Goal: Transaction & Acquisition: Purchase product/service

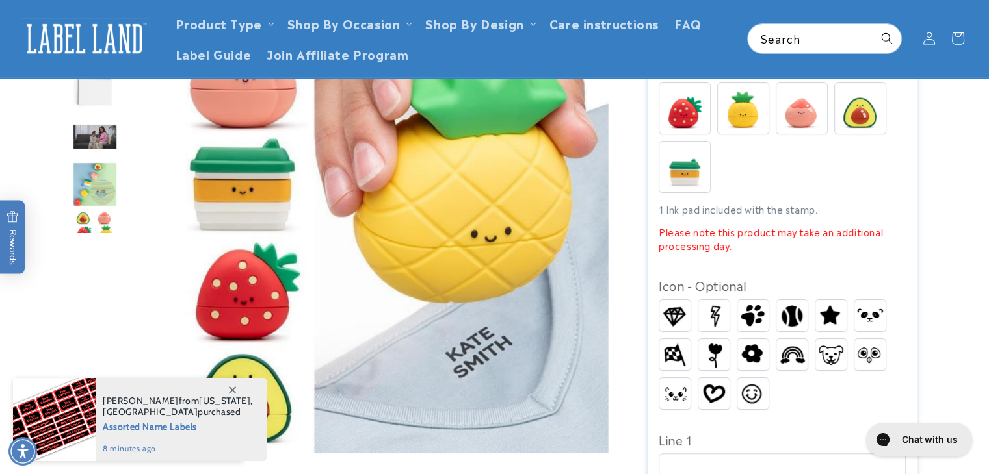
scroll to position [299, 0]
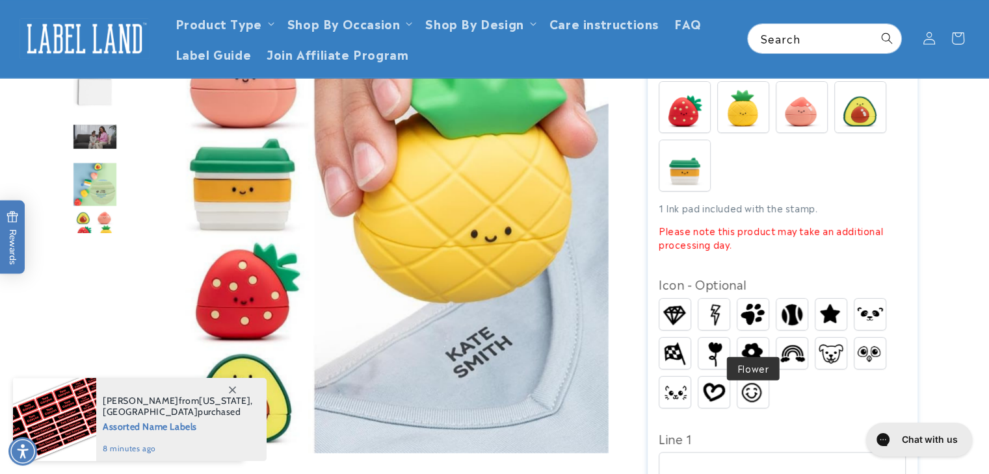
click at [751, 340] on img at bounding box center [752, 353] width 31 height 27
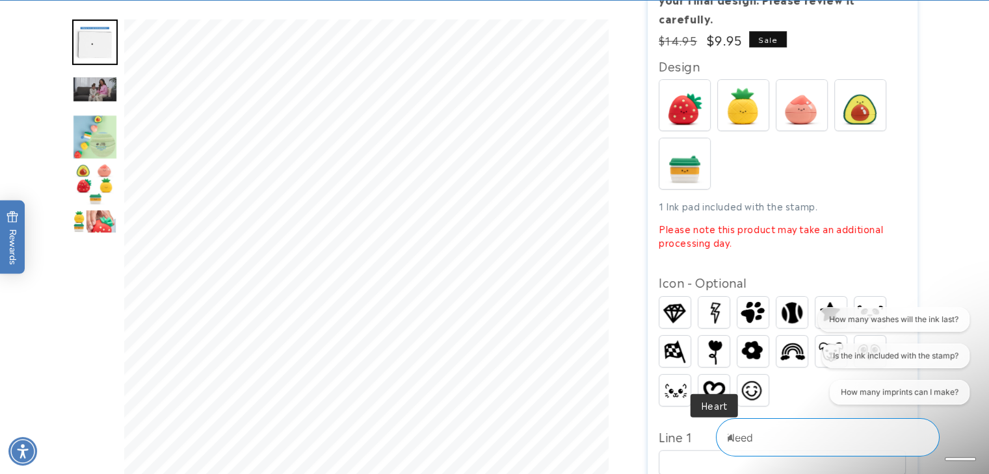
scroll to position [374, 0]
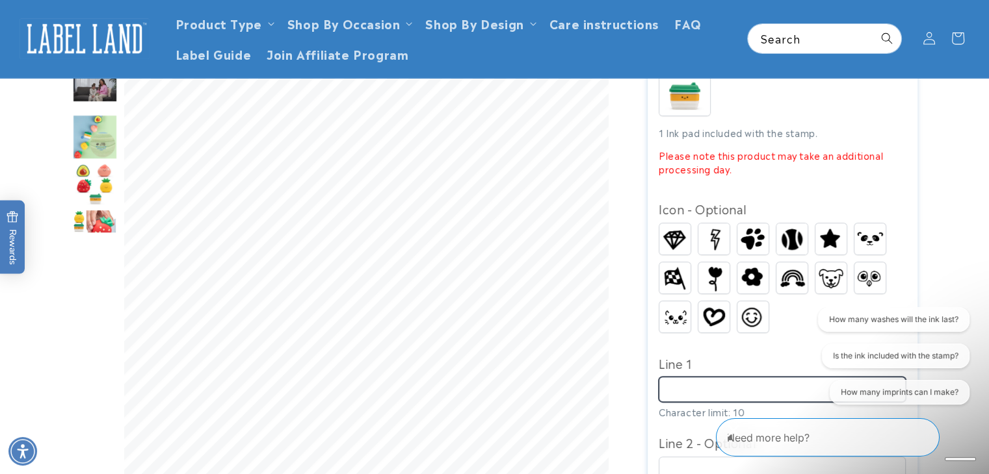
click at [721, 377] on input "Line 1" at bounding box center [781, 389] width 247 height 25
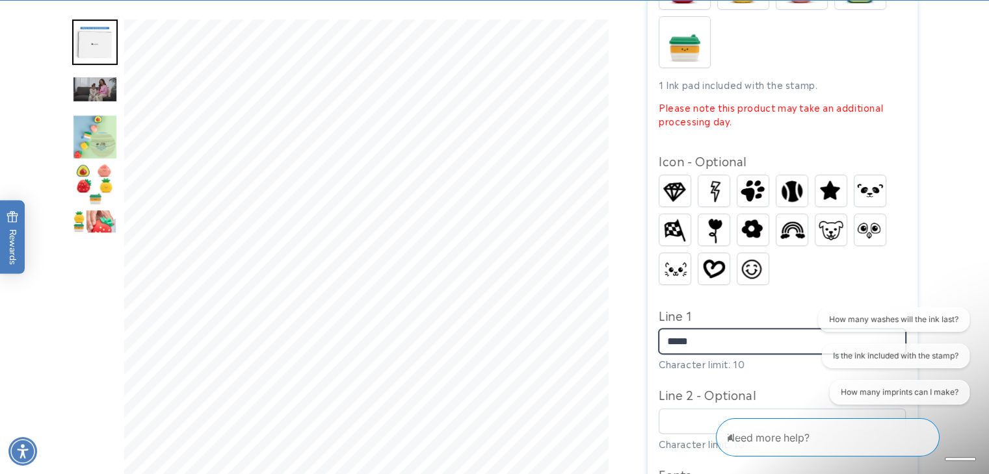
scroll to position [421, 0]
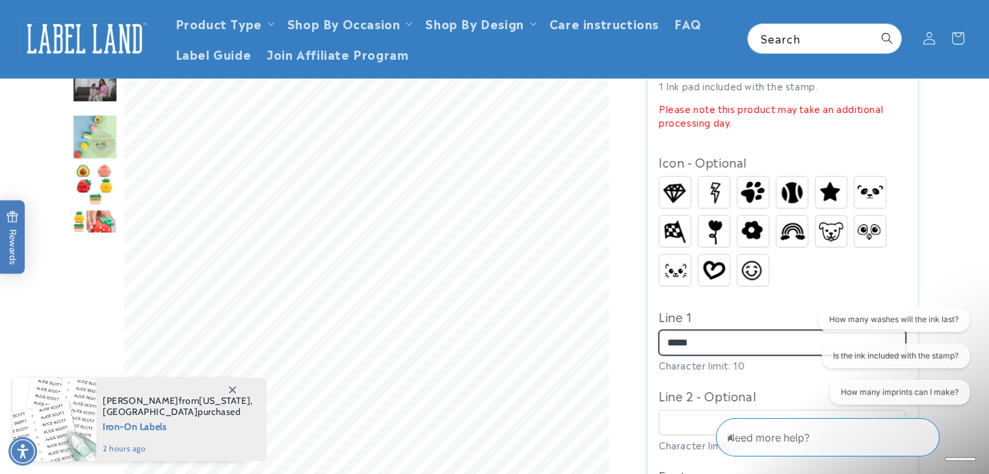
type input "*****"
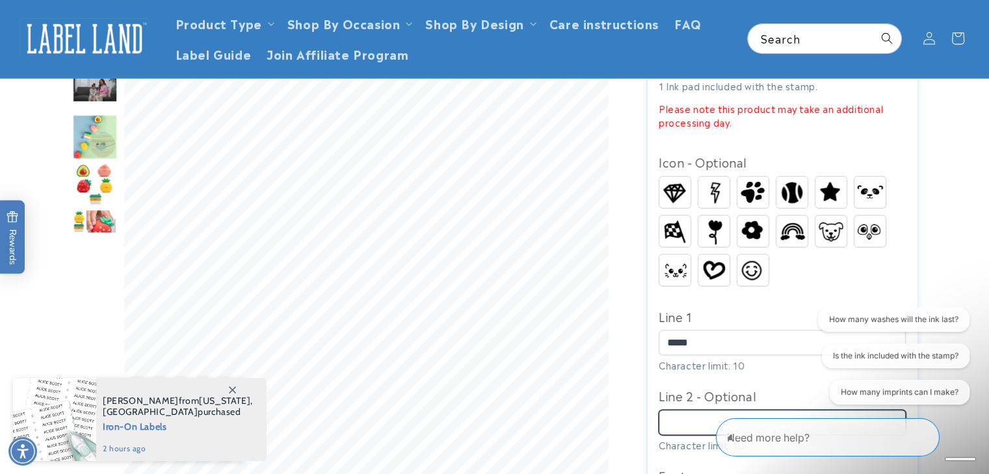
click at [700, 410] on input "Line 2 - Optional" at bounding box center [781, 422] width 247 height 25
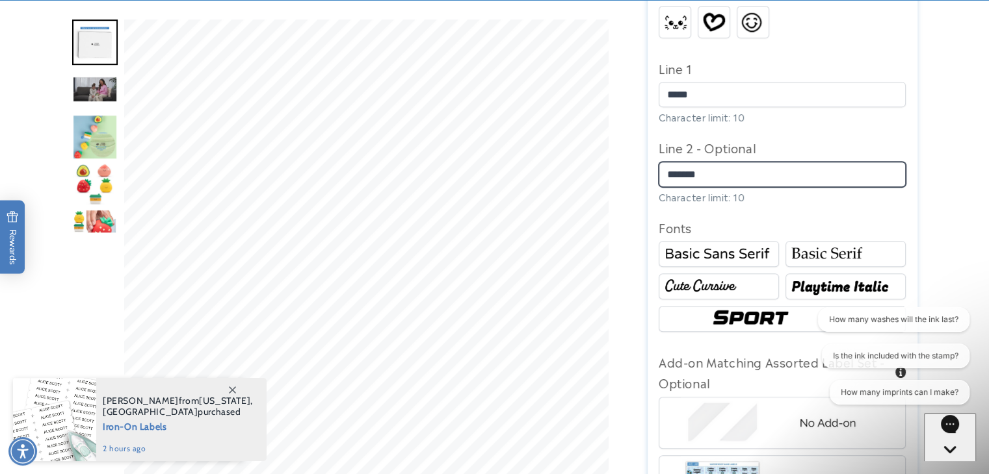
scroll to position [675, 0]
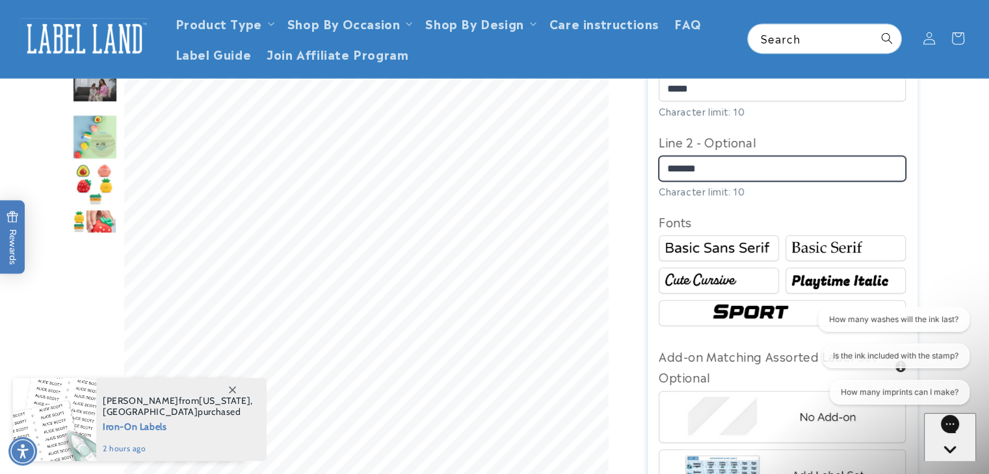
type input "*******"
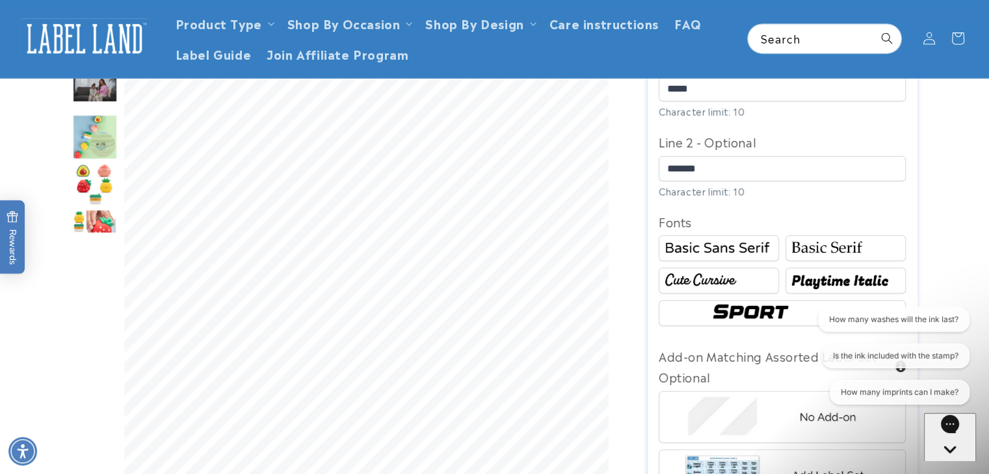
click at [745, 271] on img at bounding box center [718, 280] width 116 height 19
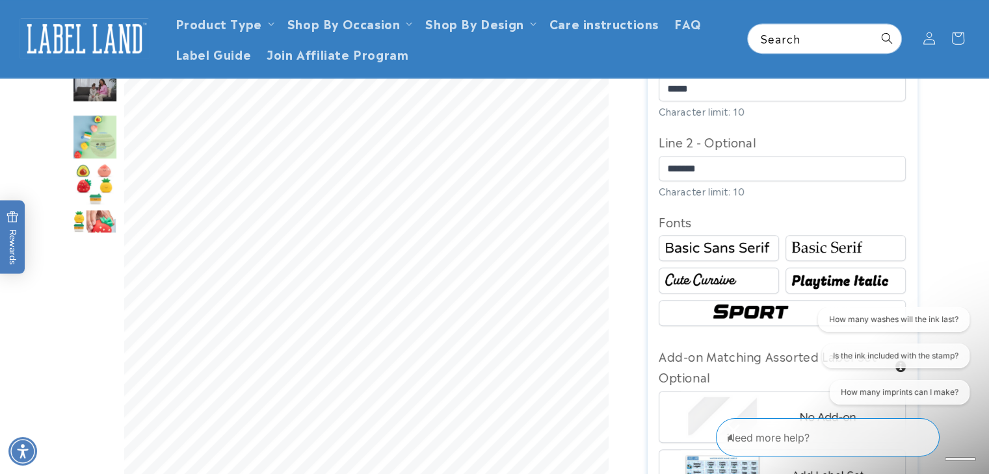
click at [823, 239] on img at bounding box center [845, 248] width 116 height 19
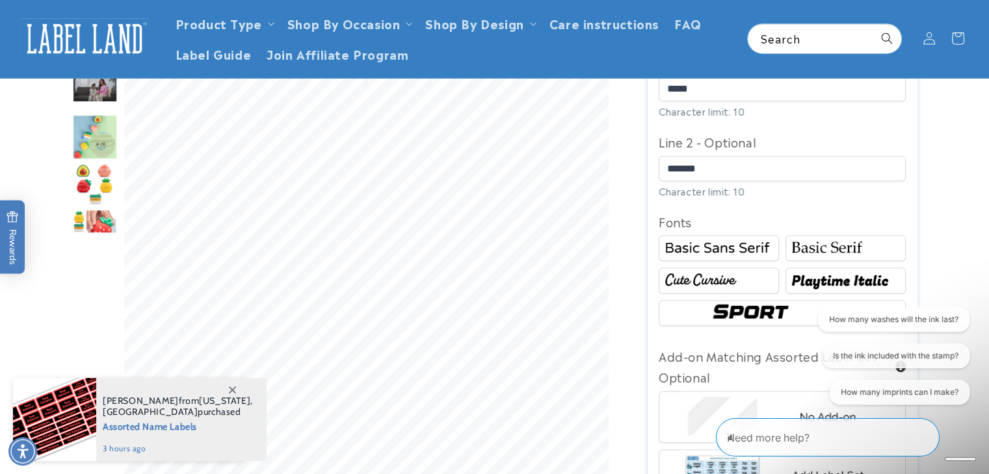
click at [837, 271] on img at bounding box center [845, 280] width 116 height 19
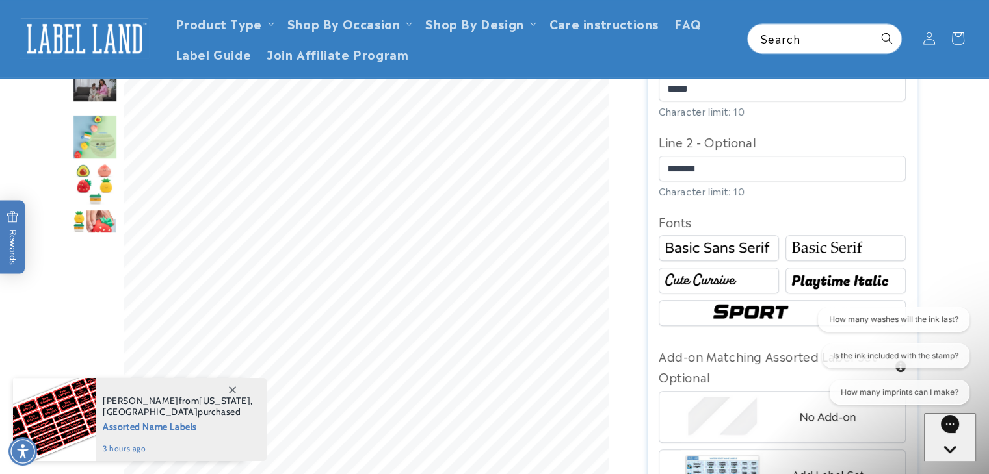
click at [801, 301] on img at bounding box center [782, 313] width 148 height 25
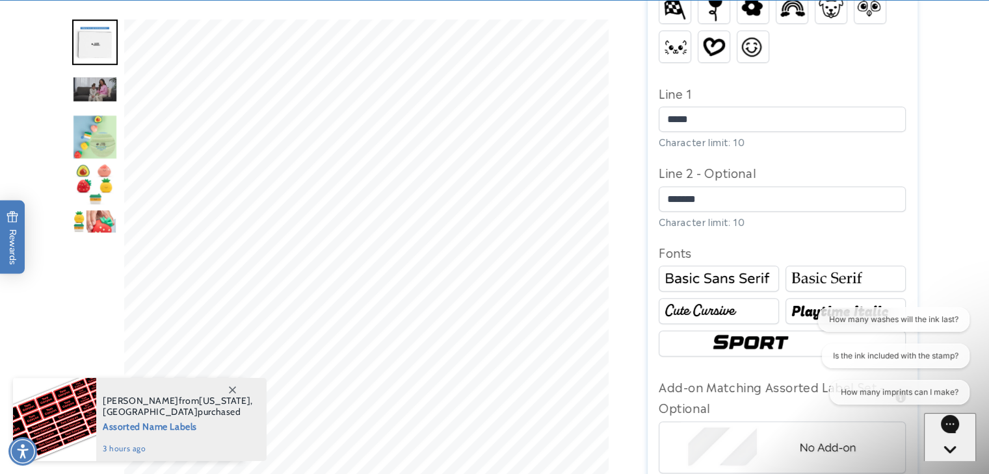
scroll to position [646, 0]
click at [742, 268] on img at bounding box center [718, 277] width 116 height 19
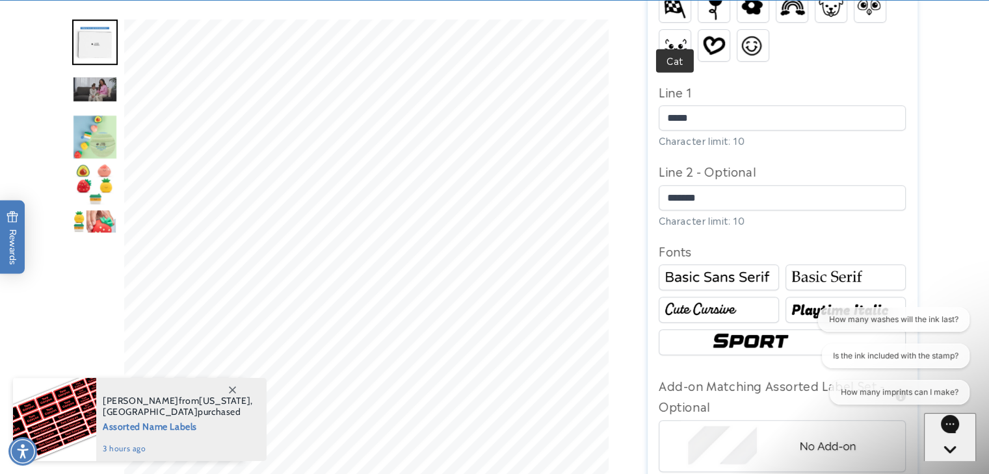
click at [667, 35] on img at bounding box center [674, 45] width 31 height 20
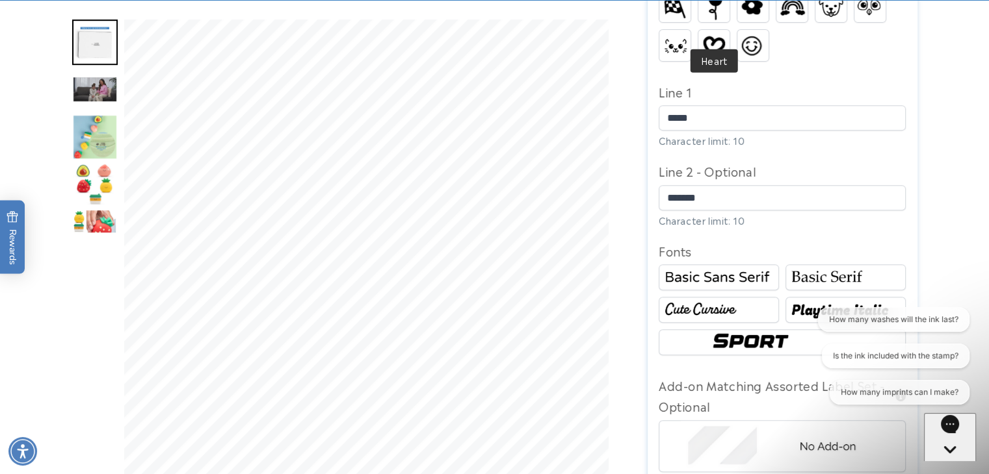
click at [718, 33] on img at bounding box center [713, 45] width 31 height 25
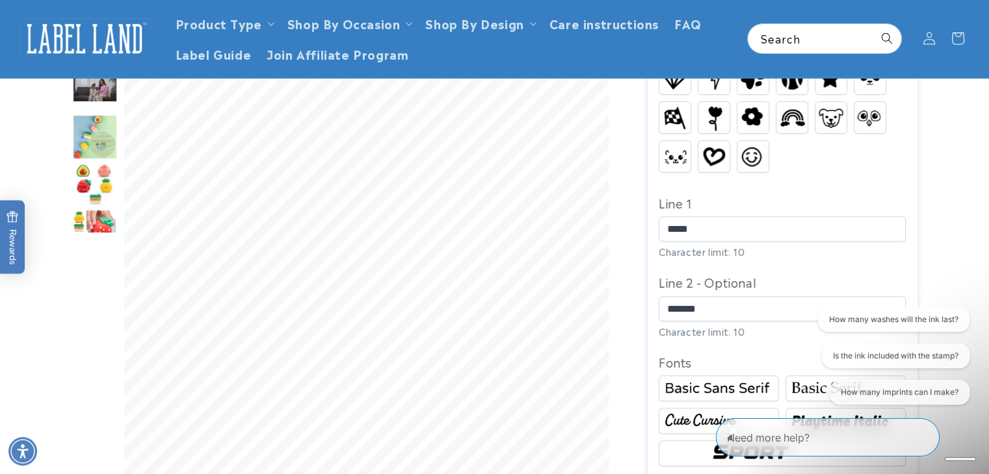
scroll to position [534, 0]
click at [786, 106] on img at bounding box center [791, 118] width 31 height 24
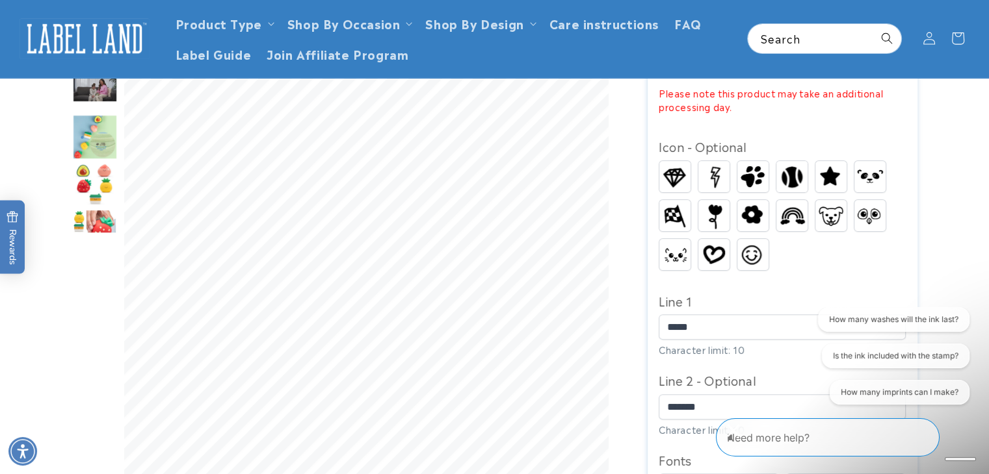
scroll to position [438, 0]
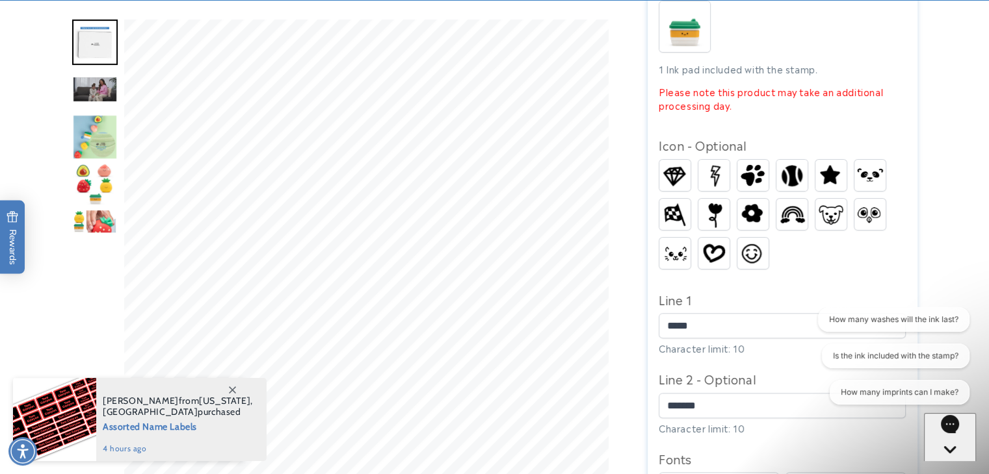
click at [830, 203] on img at bounding box center [830, 214] width 31 height 23
click at [750, 161] on img at bounding box center [752, 176] width 31 height 30
click at [871, 164] on img at bounding box center [869, 176] width 31 height 24
click at [875, 202] on img at bounding box center [869, 214] width 31 height 24
click at [714, 160] on img at bounding box center [713, 175] width 31 height 31
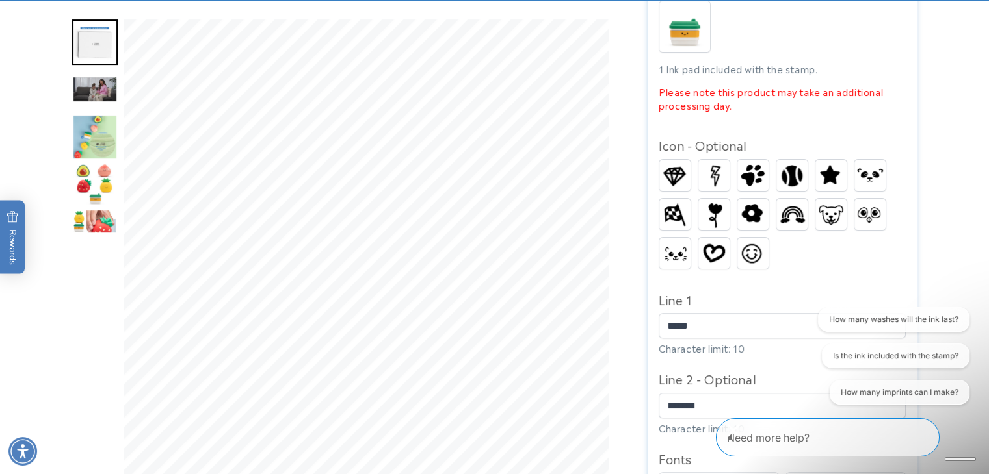
click at [679, 201] on img at bounding box center [674, 214] width 31 height 27
click at [711, 199] on img at bounding box center [713, 214] width 25 height 31
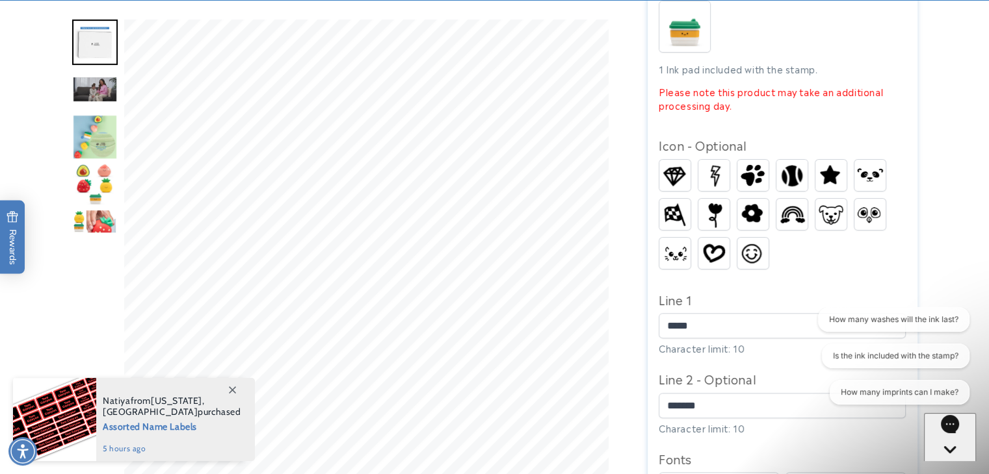
click at [770, 255] on div "Diamond Lightning Paw Baseball Dog" at bounding box center [784, 217] width 253 height 117
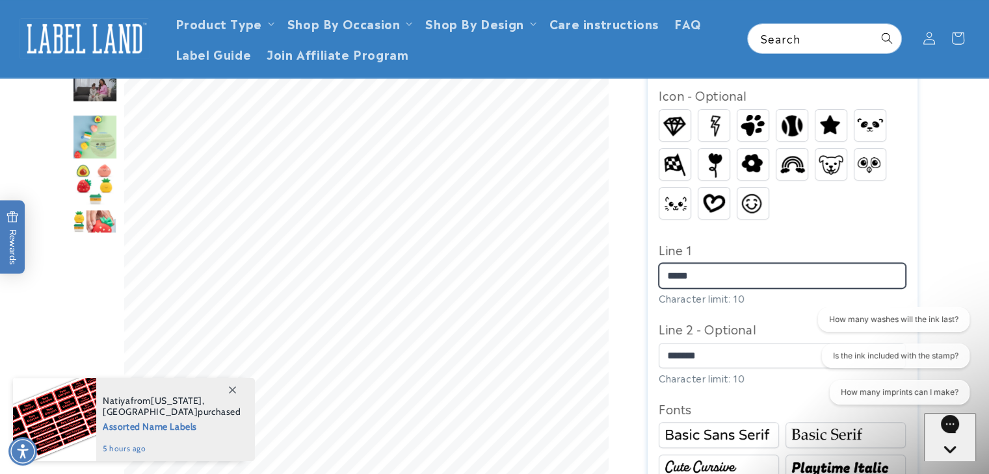
drag, startPoint x: 770, startPoint y: 255, endPoint x: 766, endPoint y: 92, distance: 163.2
click at [766, 92] on div "Design Strawberry [GEOGRAPHIC_DATA] Peach Avocado" at bounding box center [781, 336] width 247 height 936
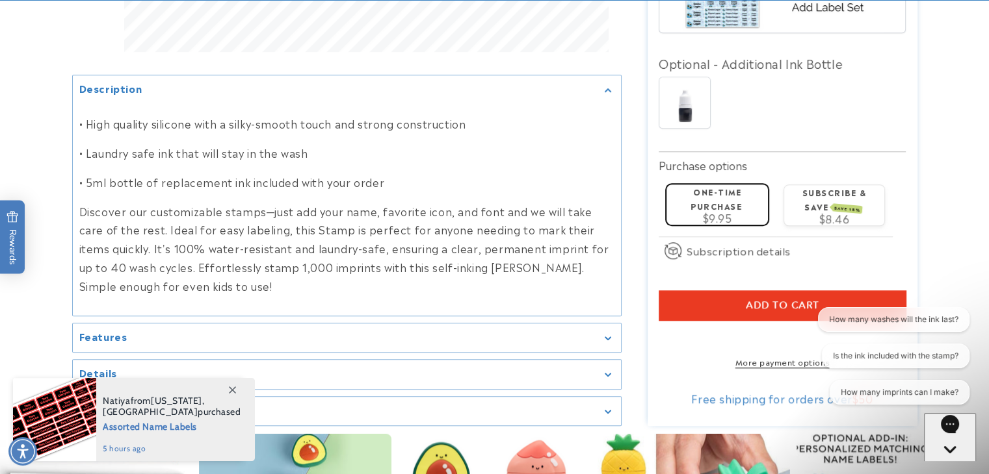
scroll to position [1148, 0]
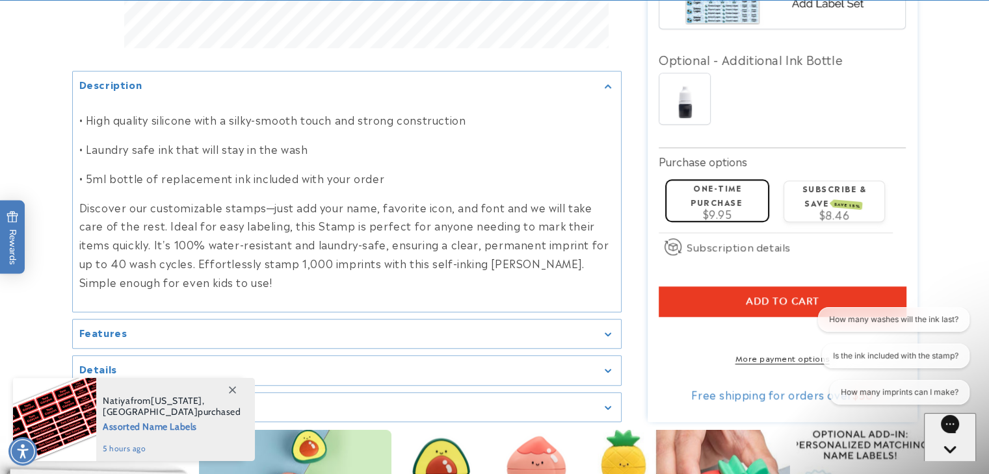
click at [796, 296] on span "Add to cart" at bounding box center [781, 302] width 73 height 12
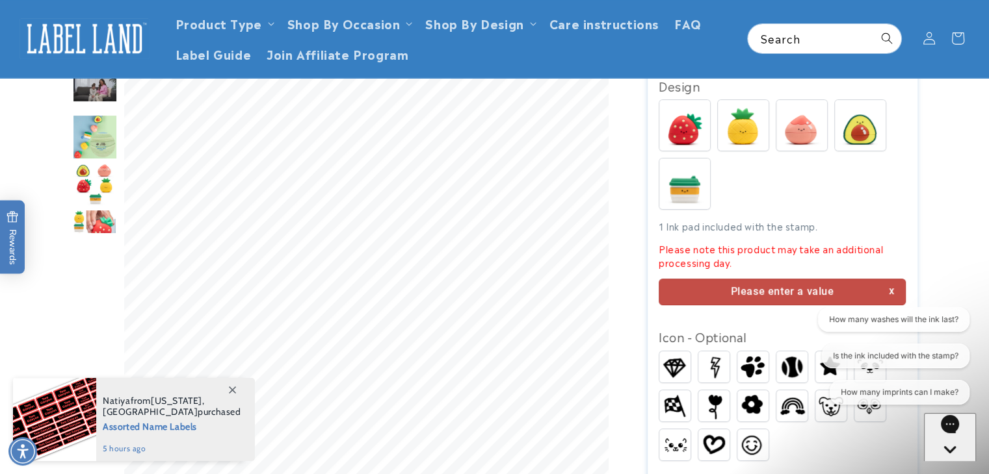
scroll to position [272, 0]
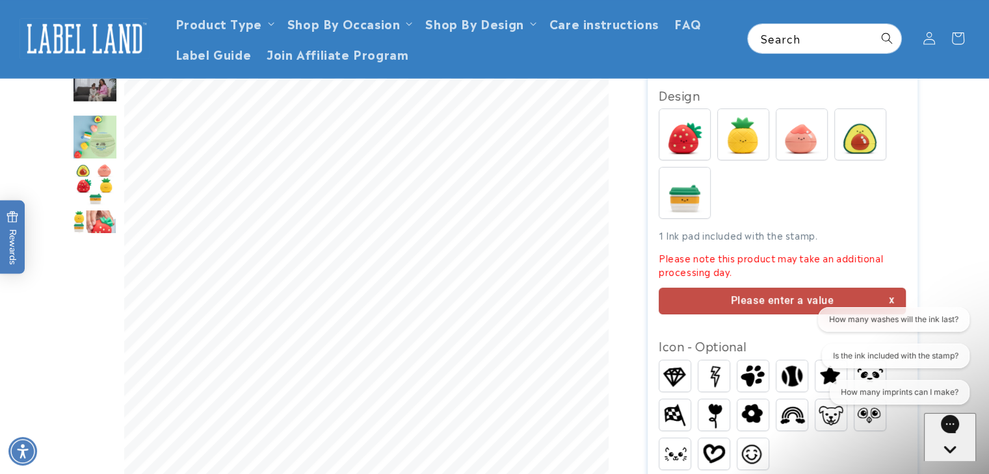
click at [797, 129] on img at bounding box center [801, 134] width 51 height 51
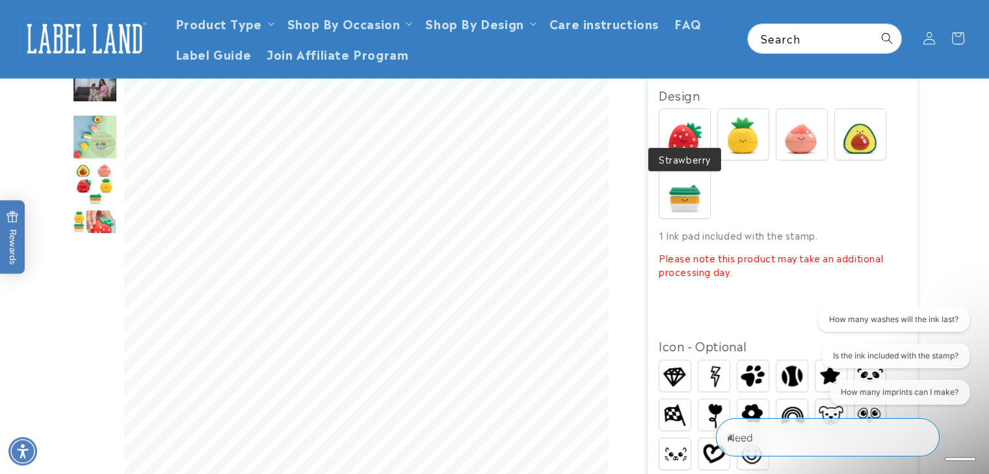
drag, startPoint x: 797, startPoint y: 129, endPoint x: 681, endPoint y: 124, distance: 115.8
click at [681, 124] on div "Strawberry [GEOGRAPHIC_DATA] [GEOGRAPHIC_DATA] Avocado" at bounding box center [784, 167] width 253 height 117
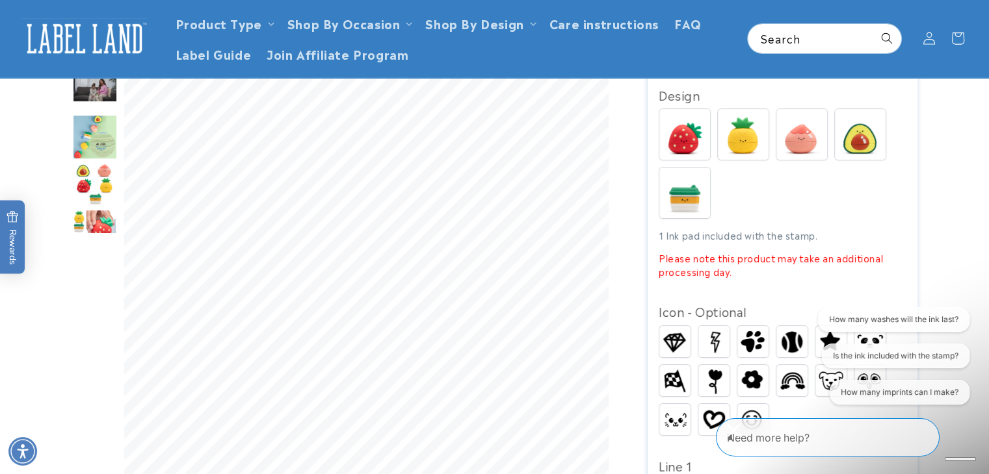
click at [681, 124] on img at bounding box center [684, 134] width 51 height 51
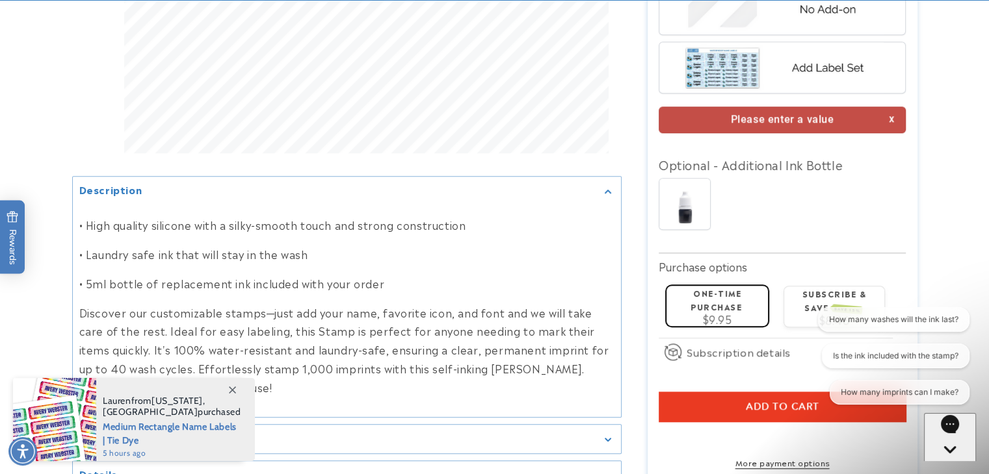
scroll to position [1119, 0]
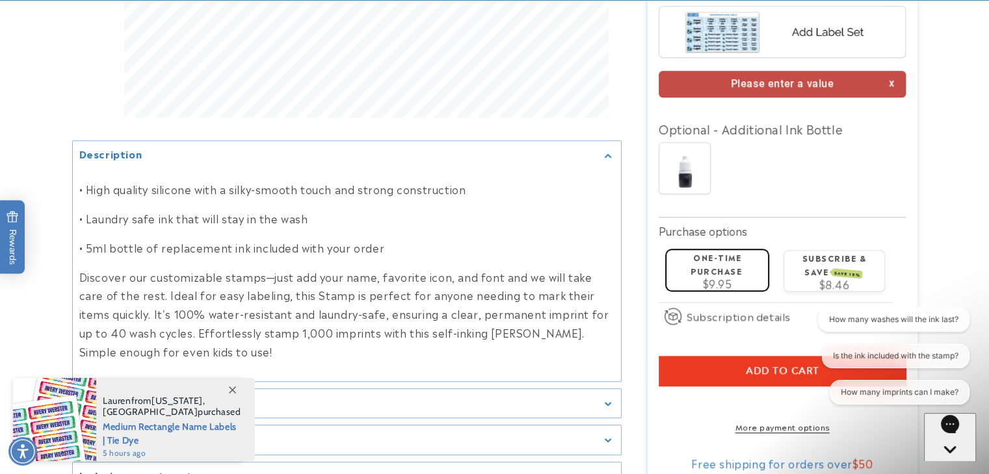
click at [783, 365] on span "Add to cart" at bounding box center [781, 371] width 73 height 12
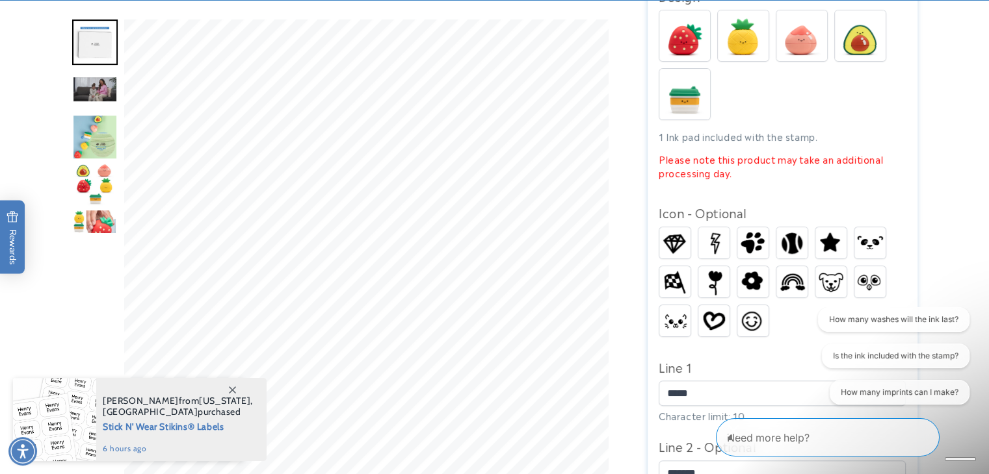
scroll to position [371, 0]
click at [99, 154] on img "Go to slide 4" at bounding box center [94, 136] width 45 height 45
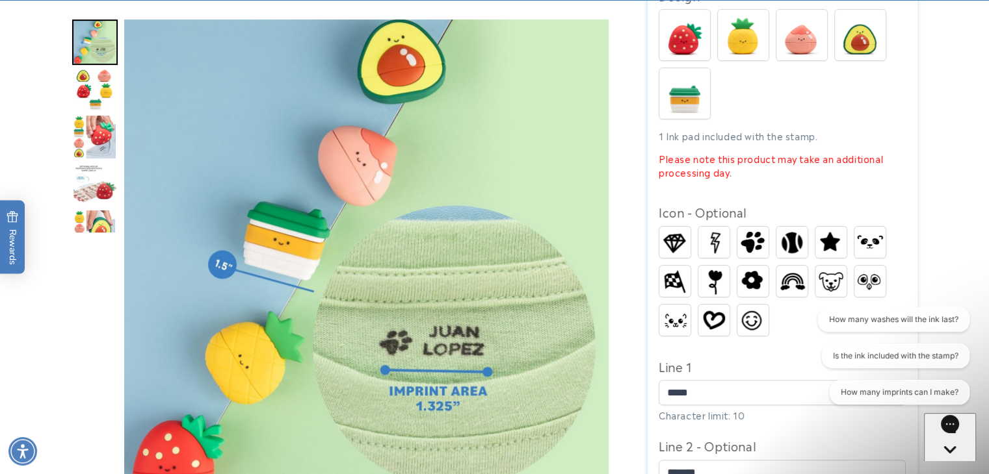
click at [97, 146] on img "Go to slide 6" at bounding box center [94, 136] width 44 height 45
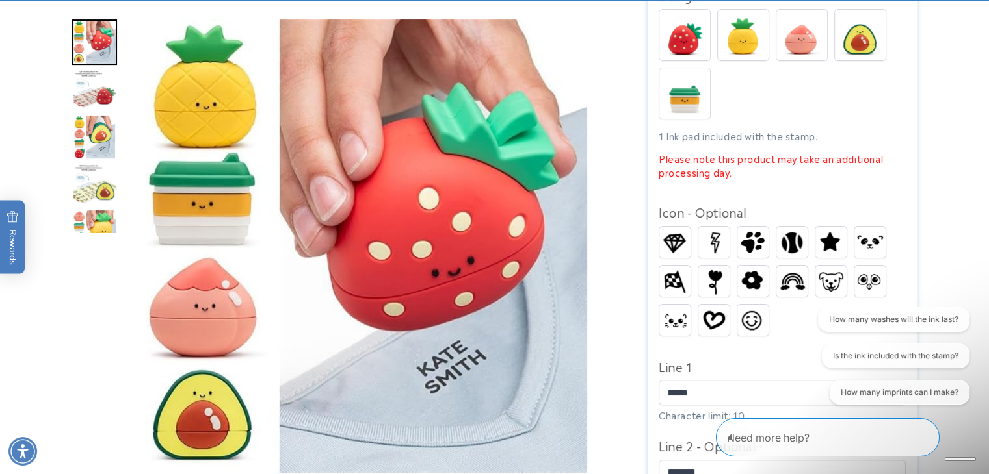
click at [99, 196] on img "Go to slide 9" at bounding box center [94, 184] width 45 height 41
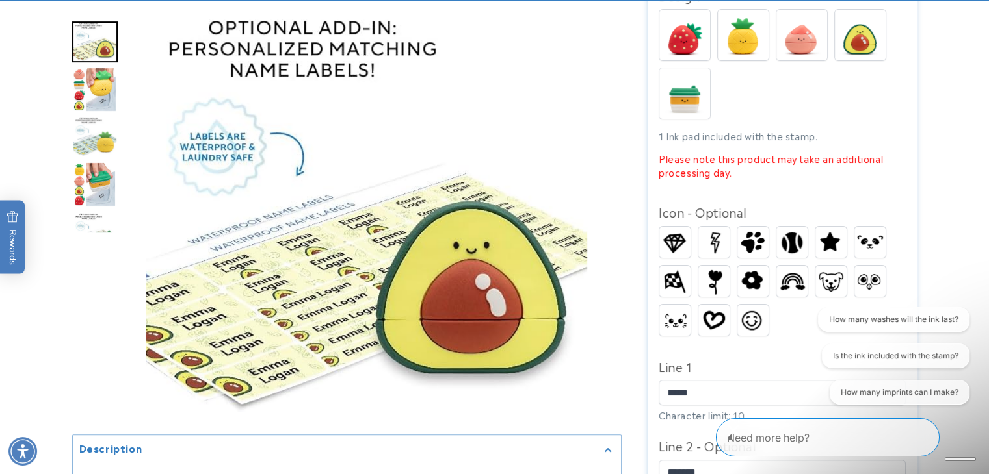
click at [98, 188] on img "Go to slide 12" at bounding box center [95, 184] width 44 height 45
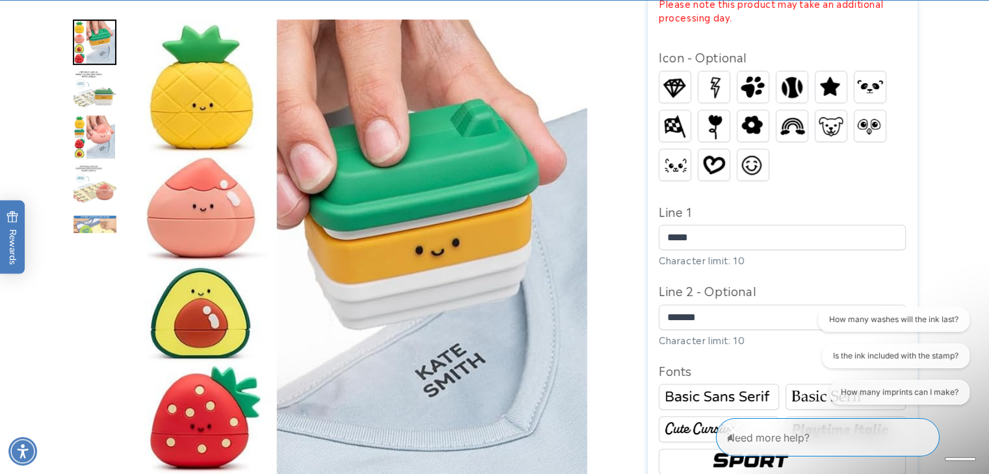
scroll to position [527, 0]
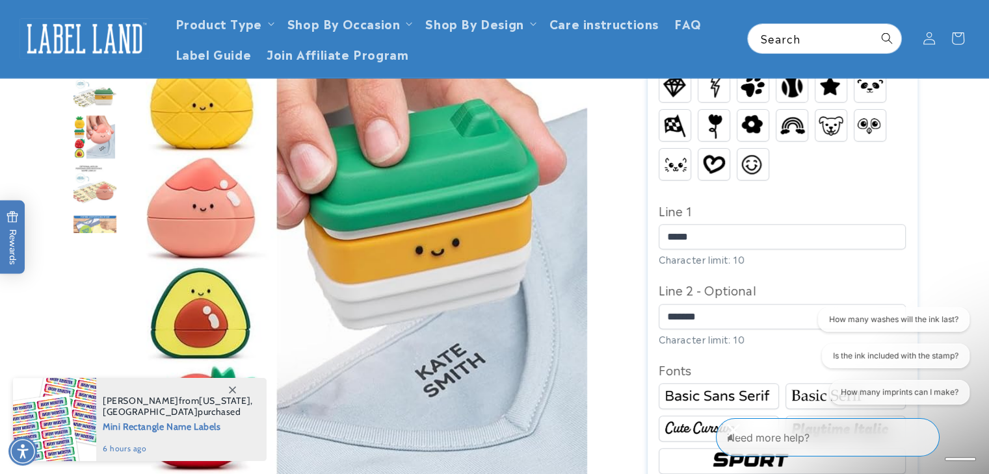
click at [98, 188] on img "Go to slide 15" at bounding box center [94, 184] width 45 height 40
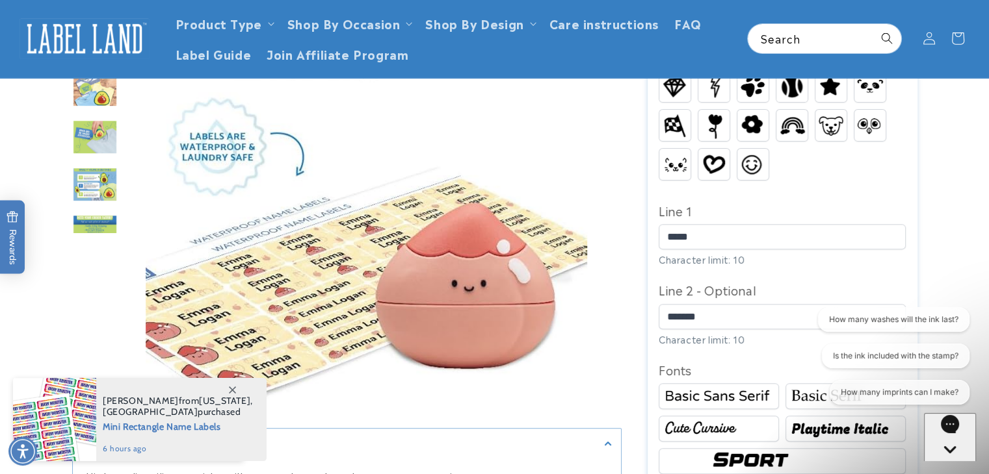
click at [99, 178] on img "Go to slide 18" at bounding box center [94, 184] width 45 height 35
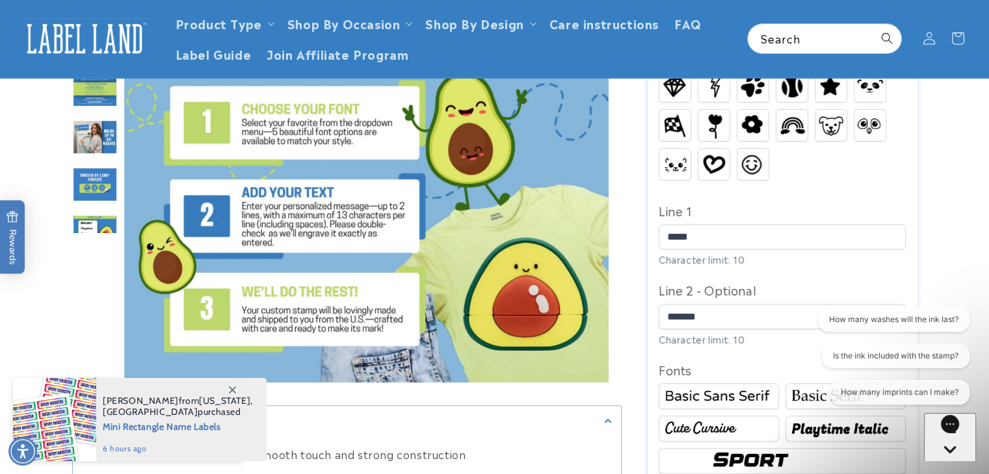
click at [99, 200] on img "Go to slide 21" at bounding box center [94, 184] width 45 height 35
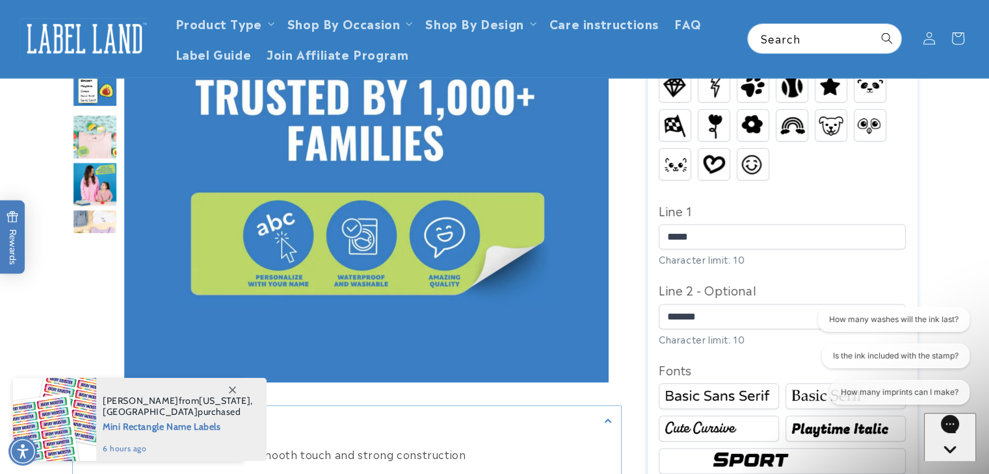
click at [99, 200] on img "Go to slide 24" at bounding box center [94, 184] width 45 height 45
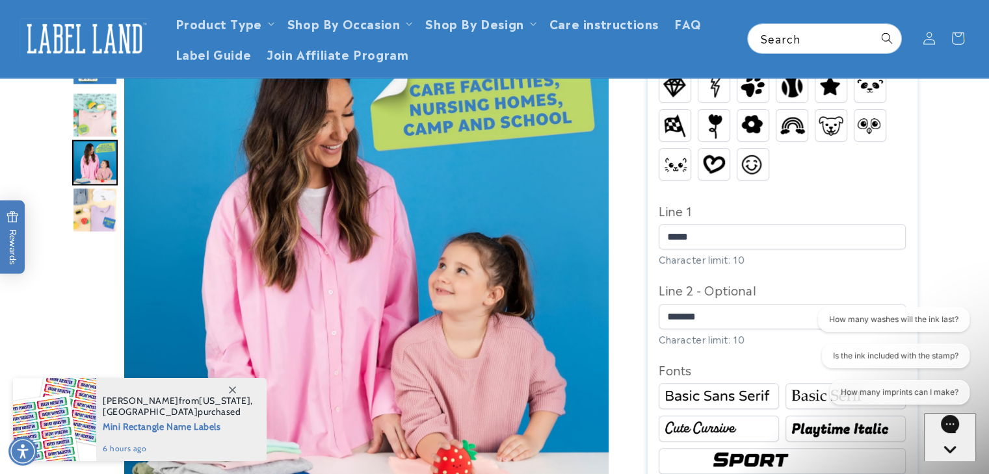
click at [99, 200] on img "Go to slide 25" at bounding box center [94, 209] width 45 height 45
